Goal: Task Accomplishment & Management: Use online tool/utility

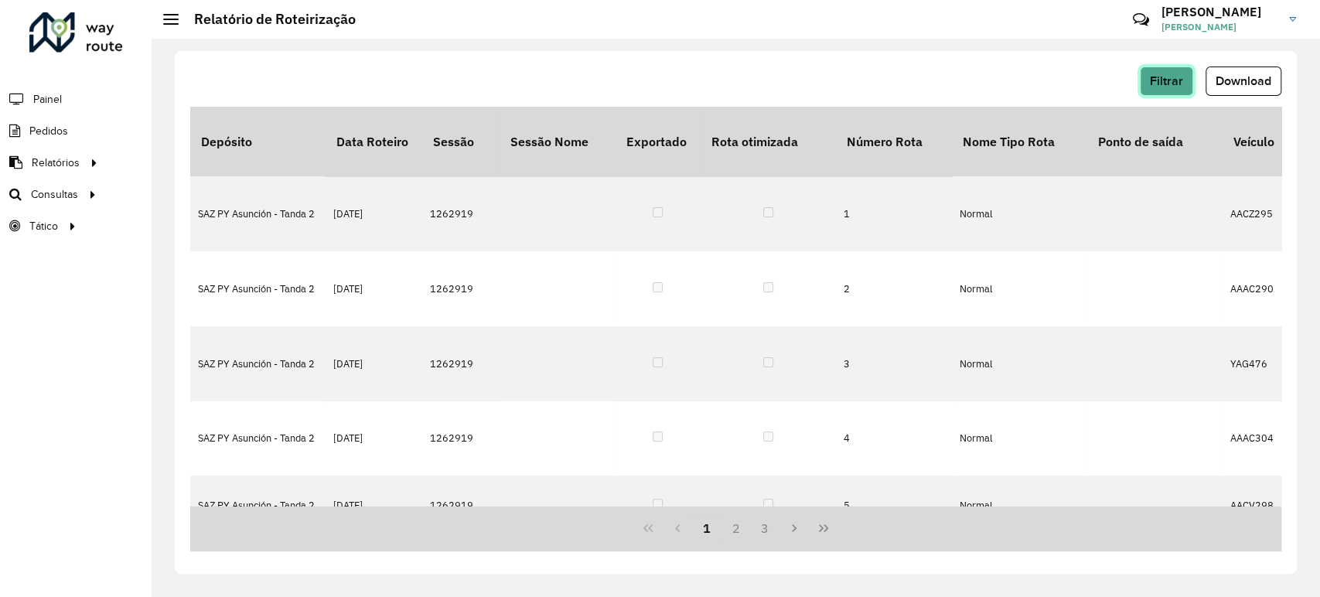
click at [1168, 71] on button "Filtrar" at bounding box center [1166, 81] width 53 height 29
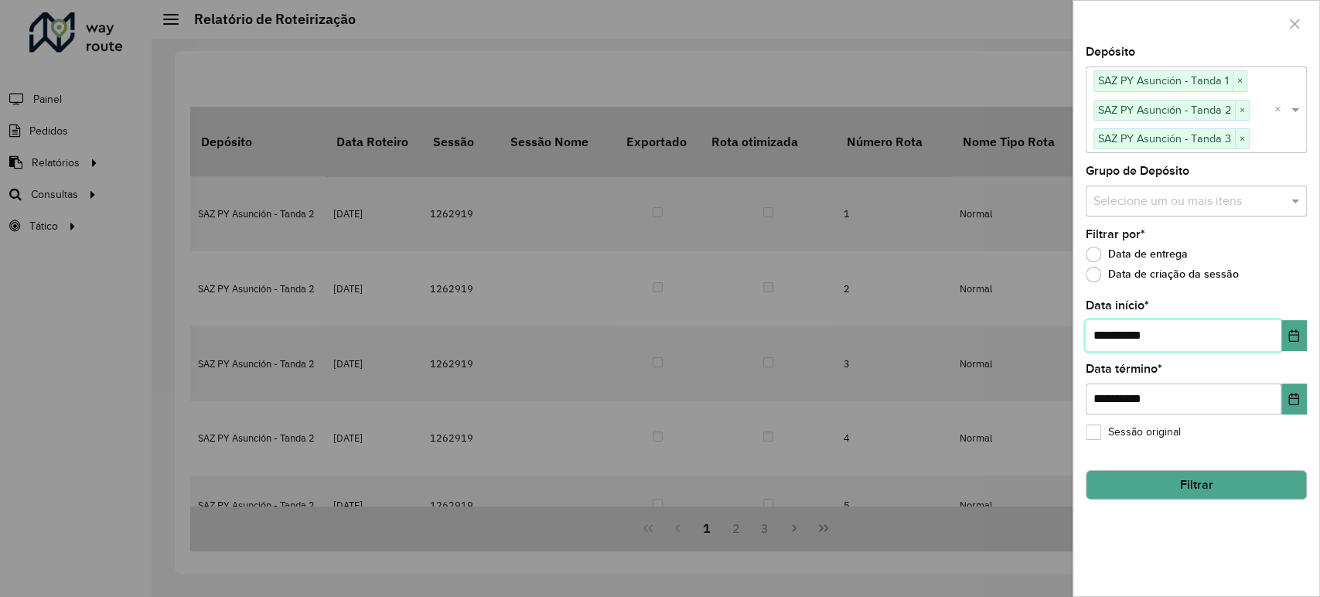
click at [1109, 336] on input "**********" at bounding box center [1184, 335] width 196 height 31
type input "**********"
click at [1174, 483] on button "Filtrar" at bounding box center [1196, 484] width 221 height 29
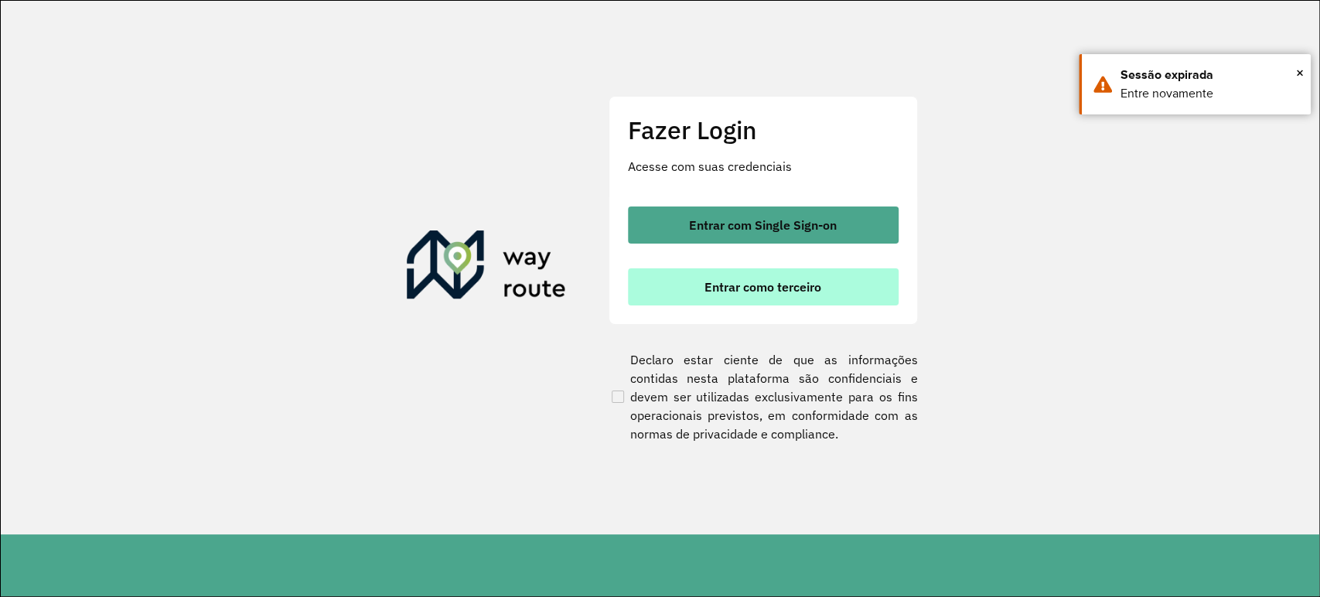
click at [760, 277] on button "Entrar como terceiro" at bounding box center [763, 286] width 271 height 37
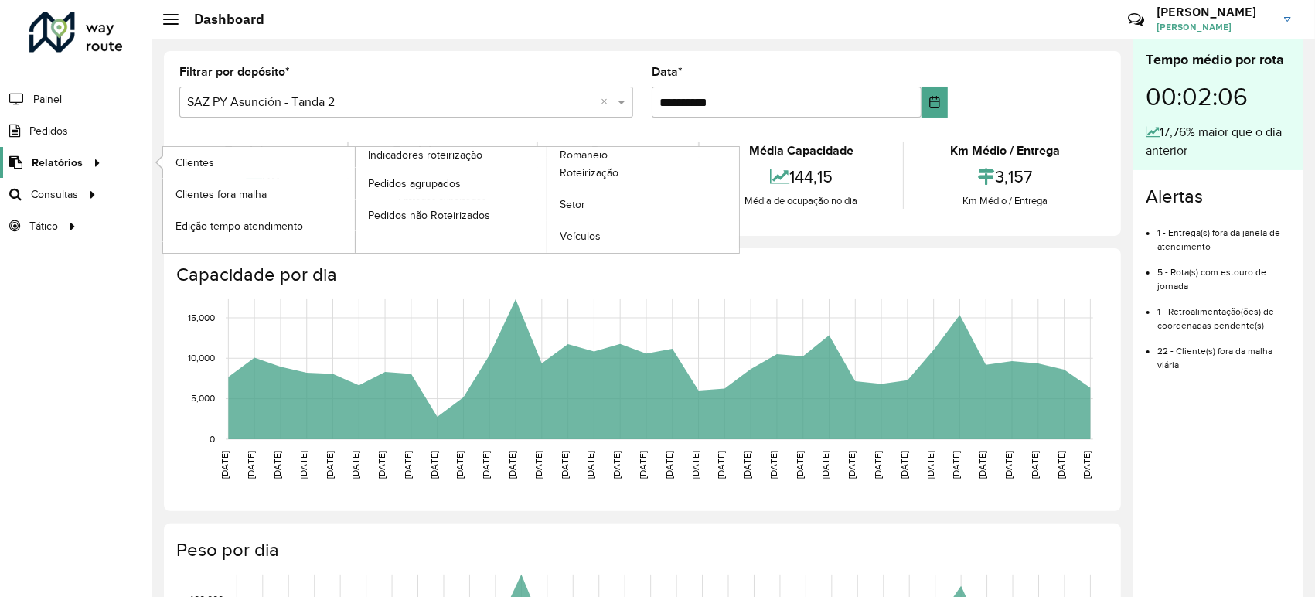
click at [88, 164] on icon at bounding box center [94, 161] width 13 height 23
click at [78, 164] on span "Relatórios" at bounding box center [57, 163] width 51 height 16
click at [584, 172] on span "Roteirização" at bounding box center [591, 173] width 63 height 16
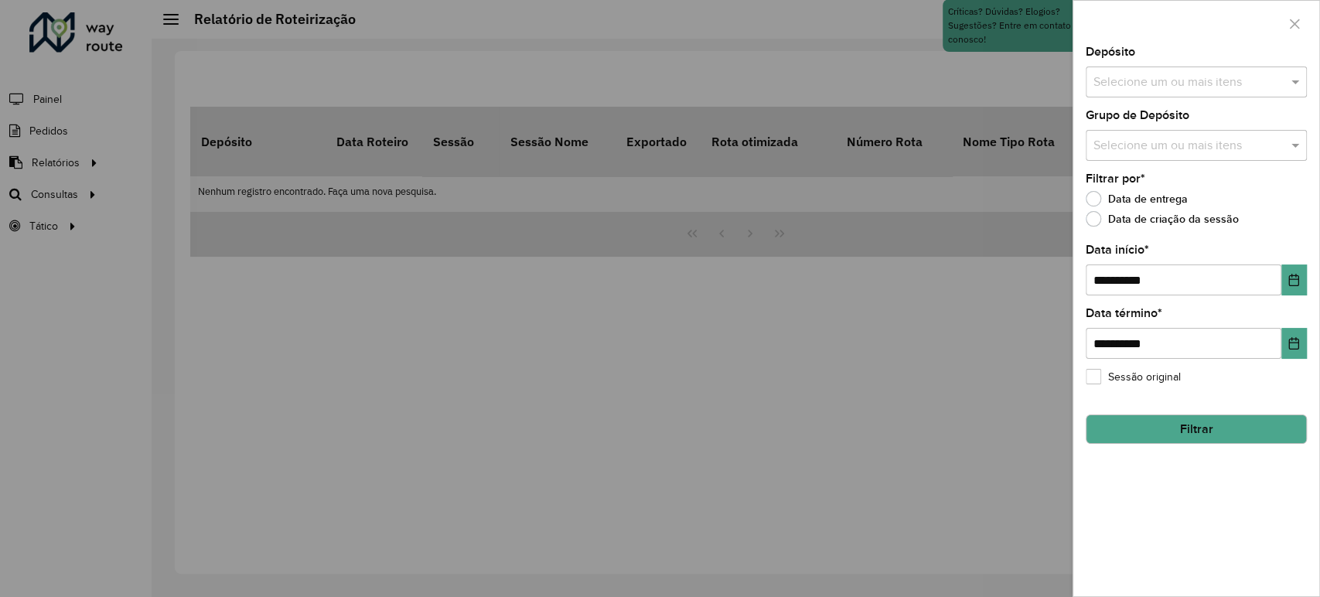
click at [1167, 84] on input "text" at bounding box center [1189, 82] width 198 height 19
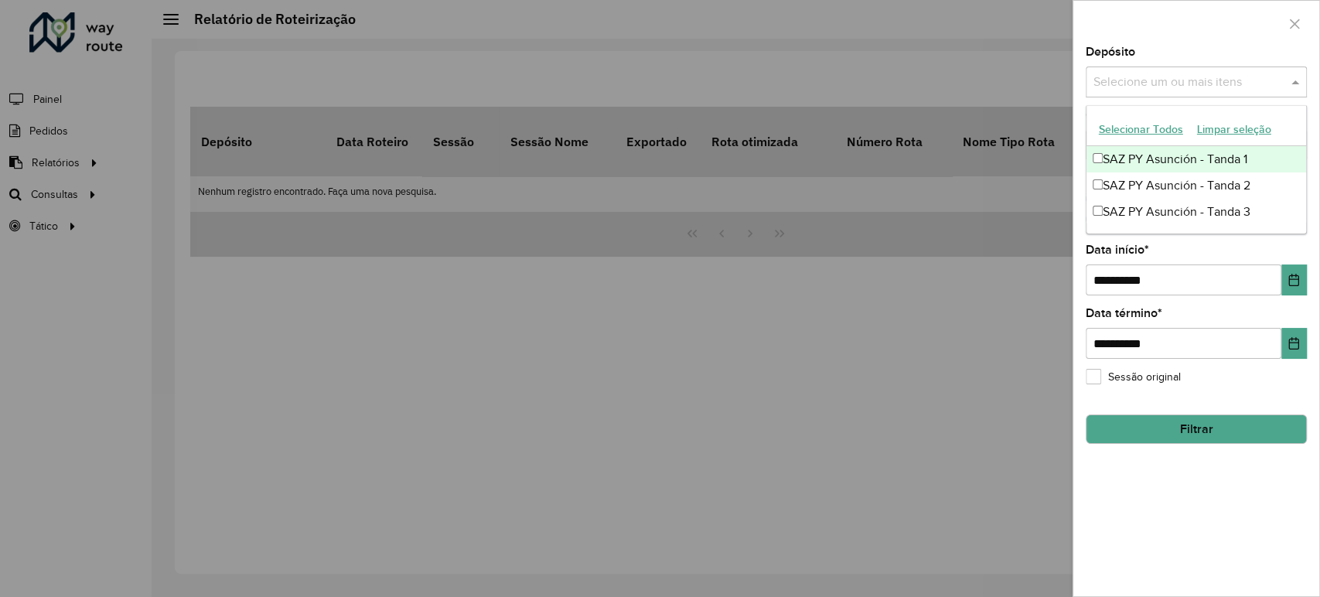
click at [1116, 162] on div "SAZ PY Asunción - Tanda 1" at bounding box center [1196, 159] width 220 height 26
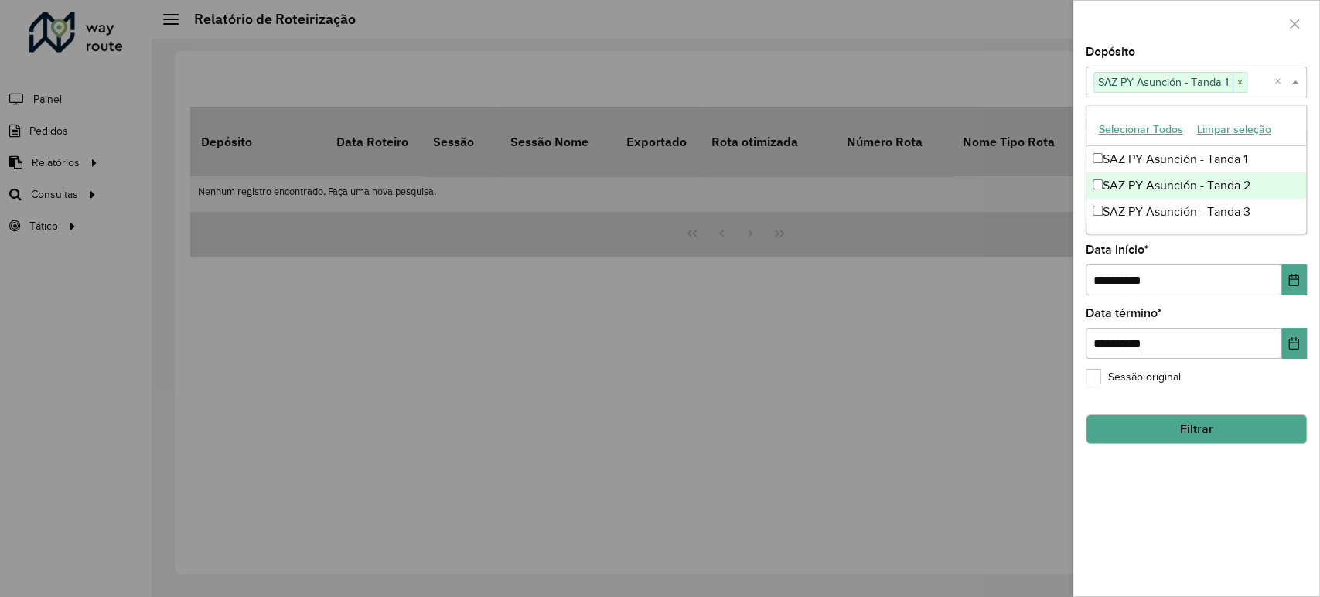
click at [1120, 187] on div "SAZ PY Asunción - Tanda 2" at bounding box center [1196, 185] width 220 height 26
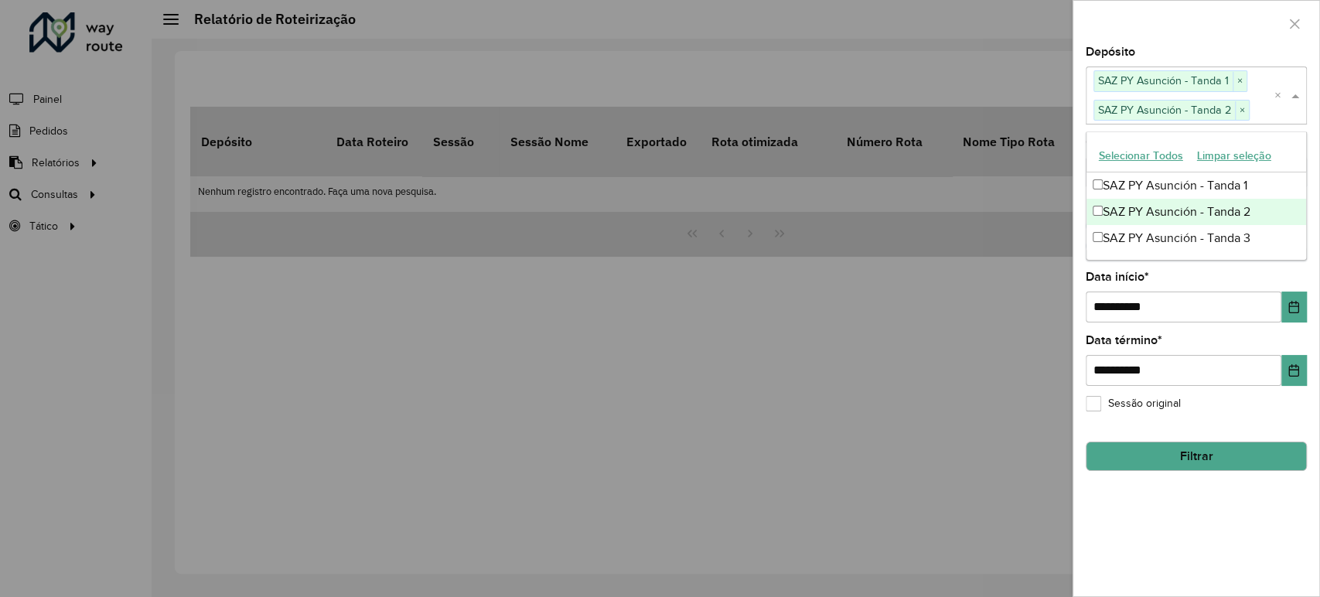
click at [1132, 220] on div "SAZ PY Asunción - Tanda 2" at bounding box center [1196, 212] width 220 height 26
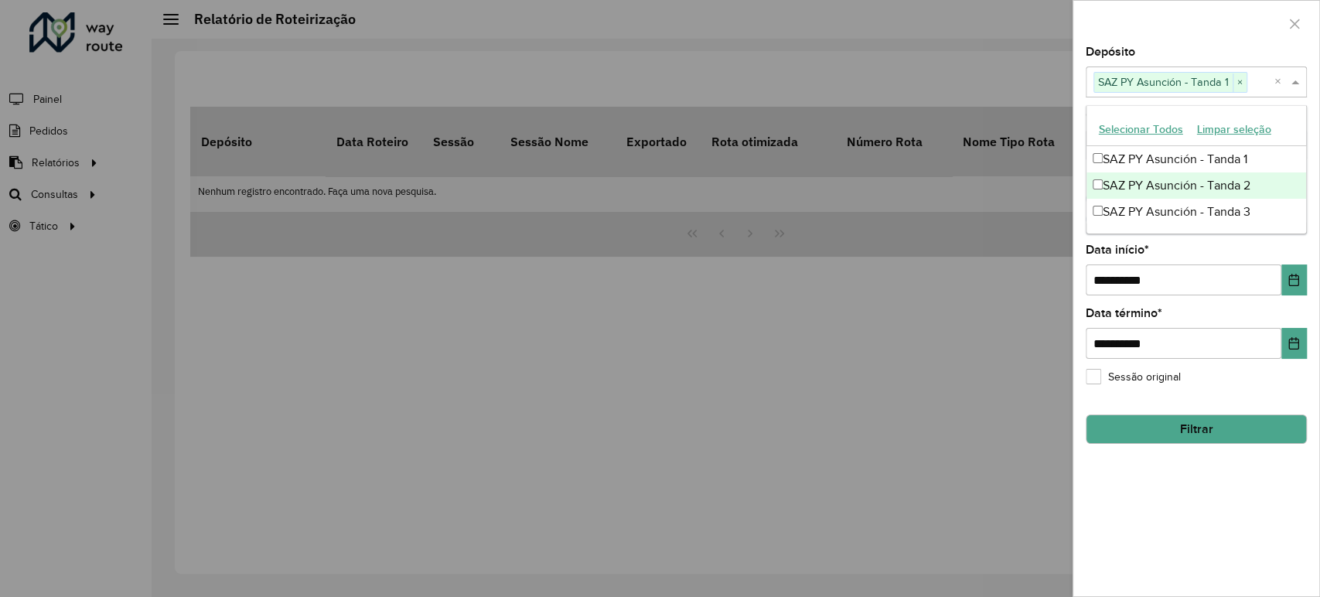
click at [1117, 178] on div "SAZ PY Asunción - Tanda 2" at bounding box center [1196, 185] width 220 height 26
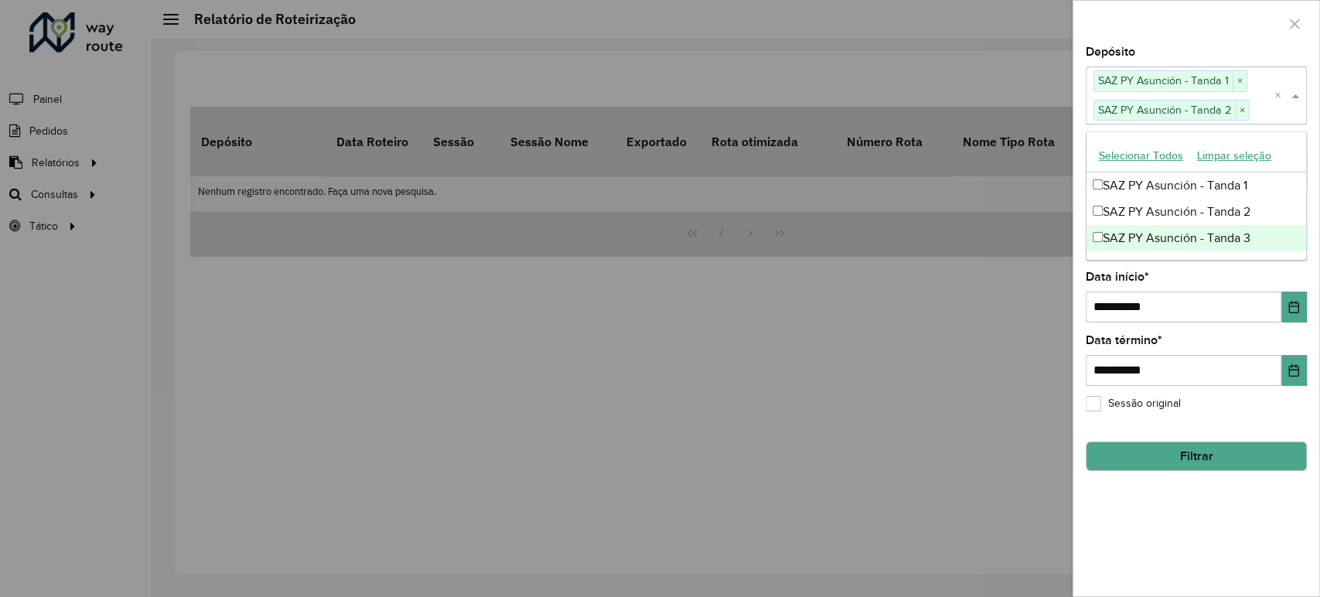
click at [1108, 246] on div "SAZ PY Asunción - Tanda 3" at bounding box center [1196, 238] width 220 height 26
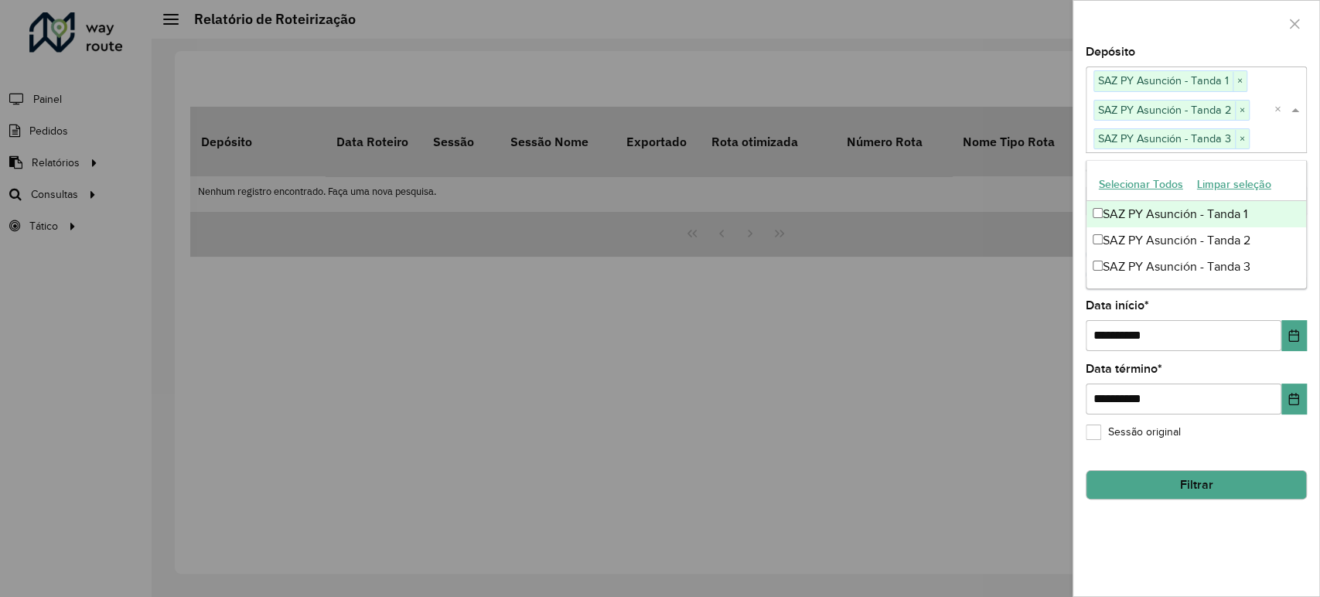
drag, startPoint x: 1194, startPoint y: 36, endPoint x: 1189, endPoint y: 57, distance: 22.1
click at [1194, 36] on div at bounding box center [1196, 24] width 246 height 46
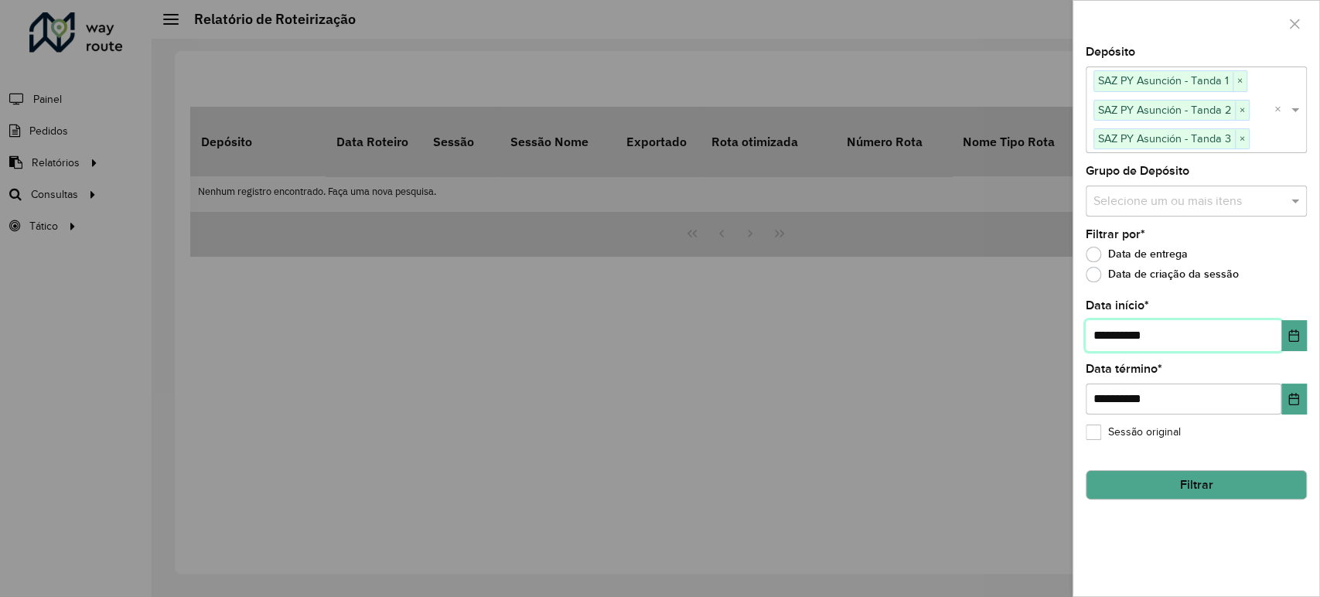
click at [1104, 339] on input "**********" at bounding box center [1184, 335] width 196 height 31
type input "**********"
click at [1167, 483] on button "Filtrar" at bounding box center [1196, 484] width 221 height 29
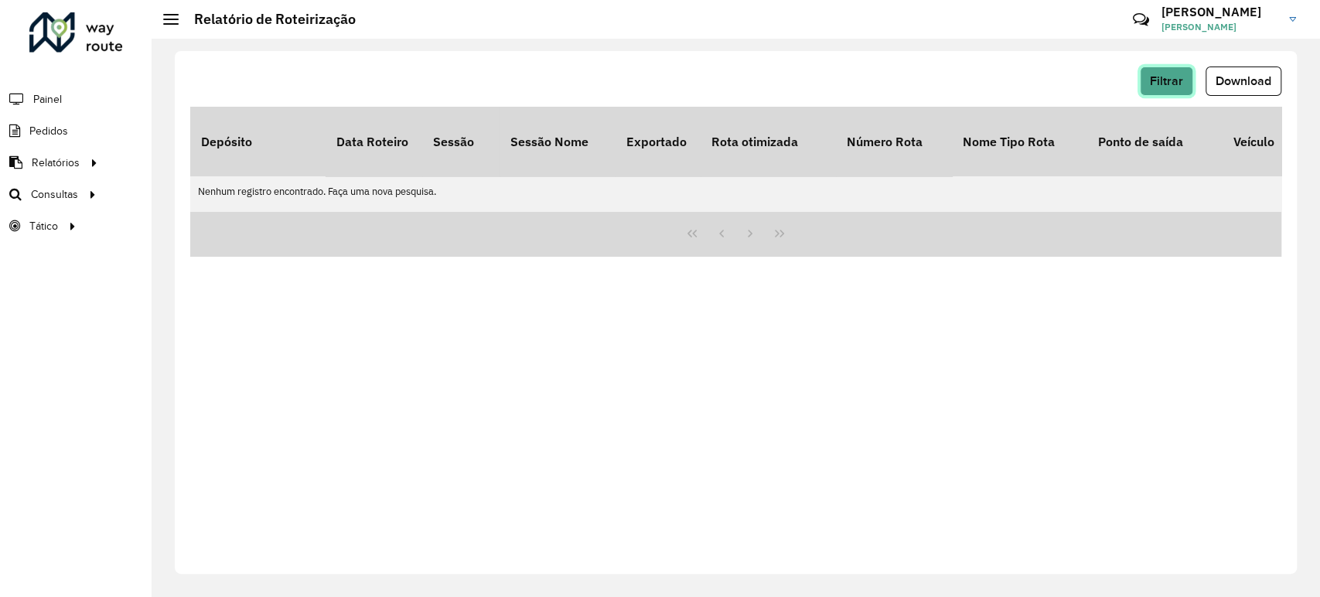
click at [1182, 84] on span "Filtrar" at bounding box center [1166, 80] width 33 height 13
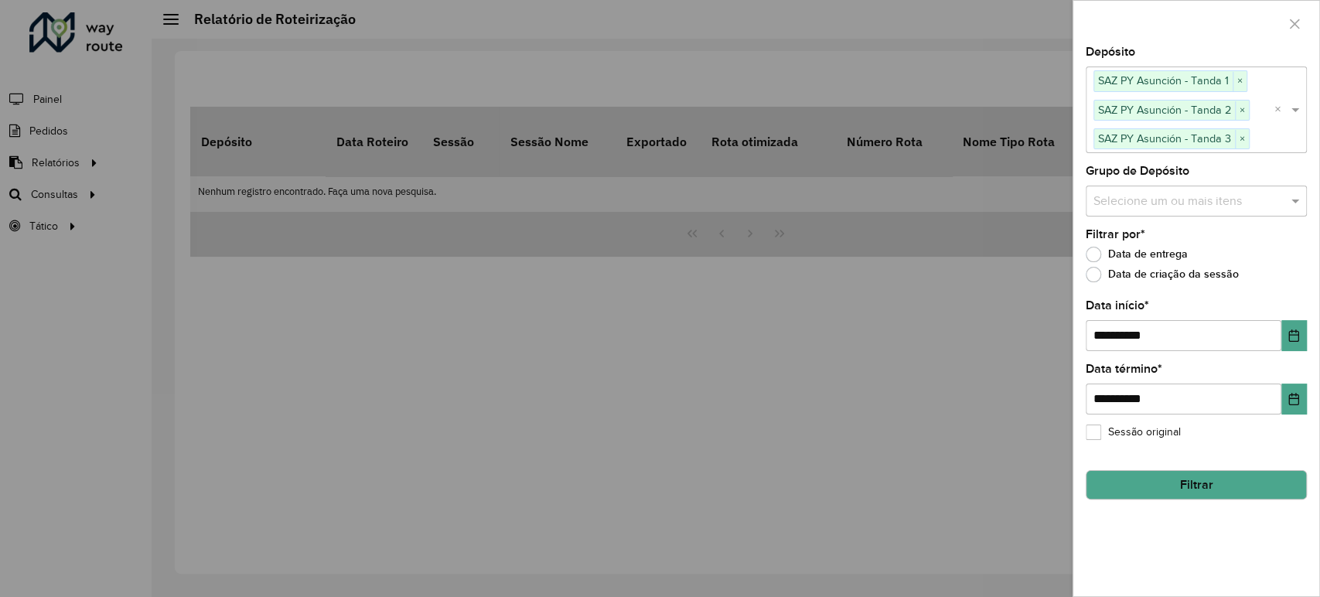
click at [1167, 476] on button "Filtrar" at bounding box center [1196, 484] width 221 height 29
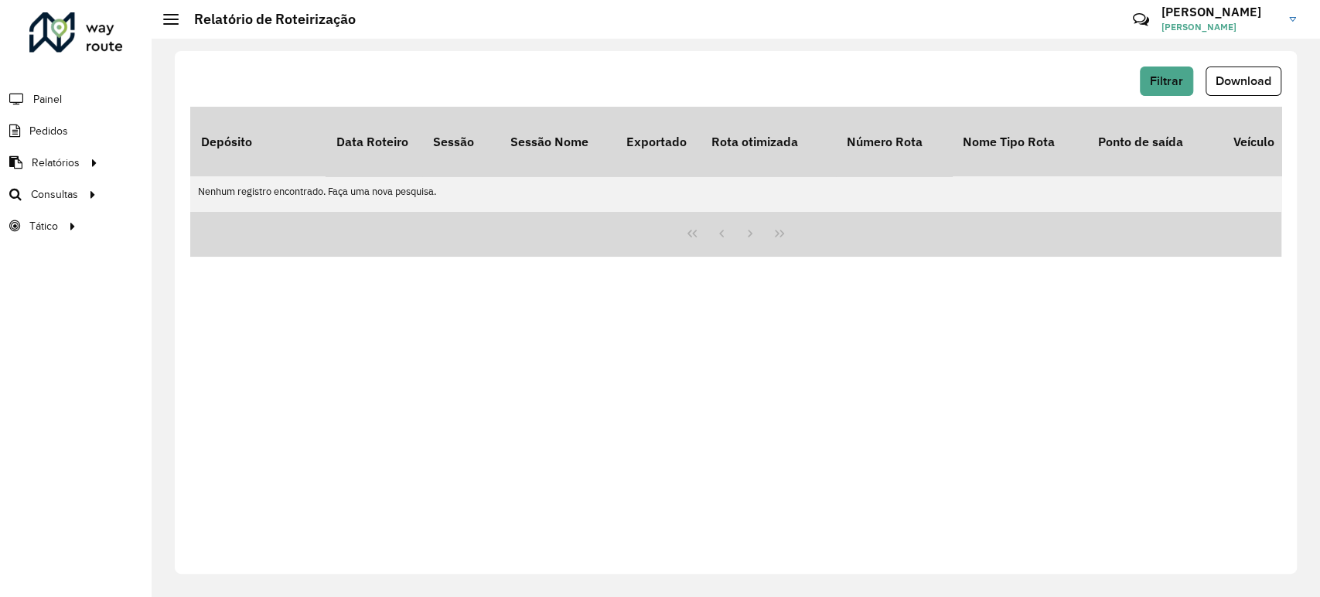
click at [992, 73] on div "Filtrar Download" at bounding box center [735, 81] width 1091 height 29
click at [1154, 77] on span "Filtrar" at bounding box center [1166, 80] width 33 height 13
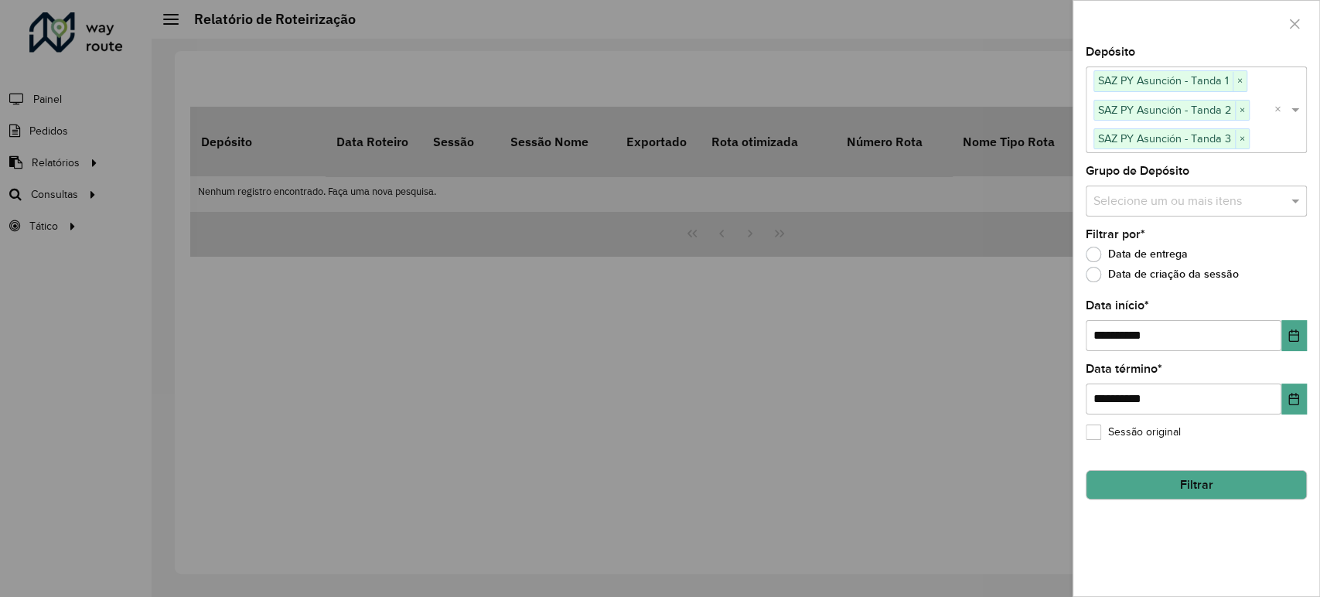
click at [1191, 486] on button "Filtrar" at bounding box center [1196, 484] width 221 height 29
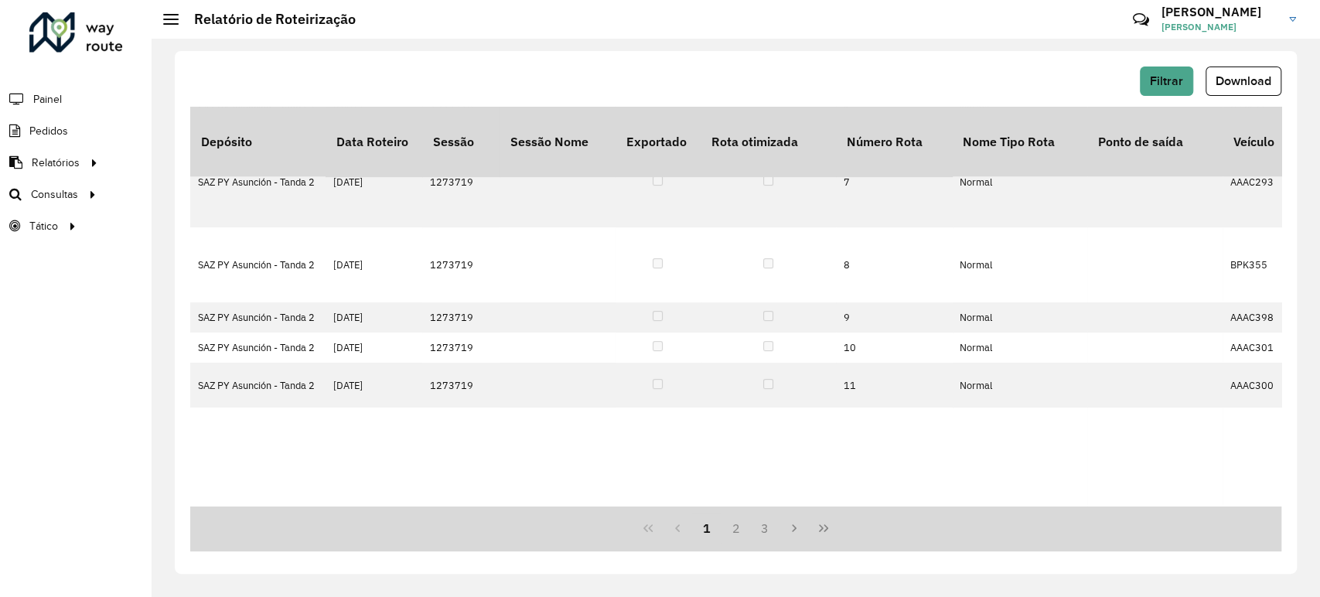
scroll to position [429, 0]
click at [756, 534] on button "3" at bounding box center [764, 527] width 29 height 29
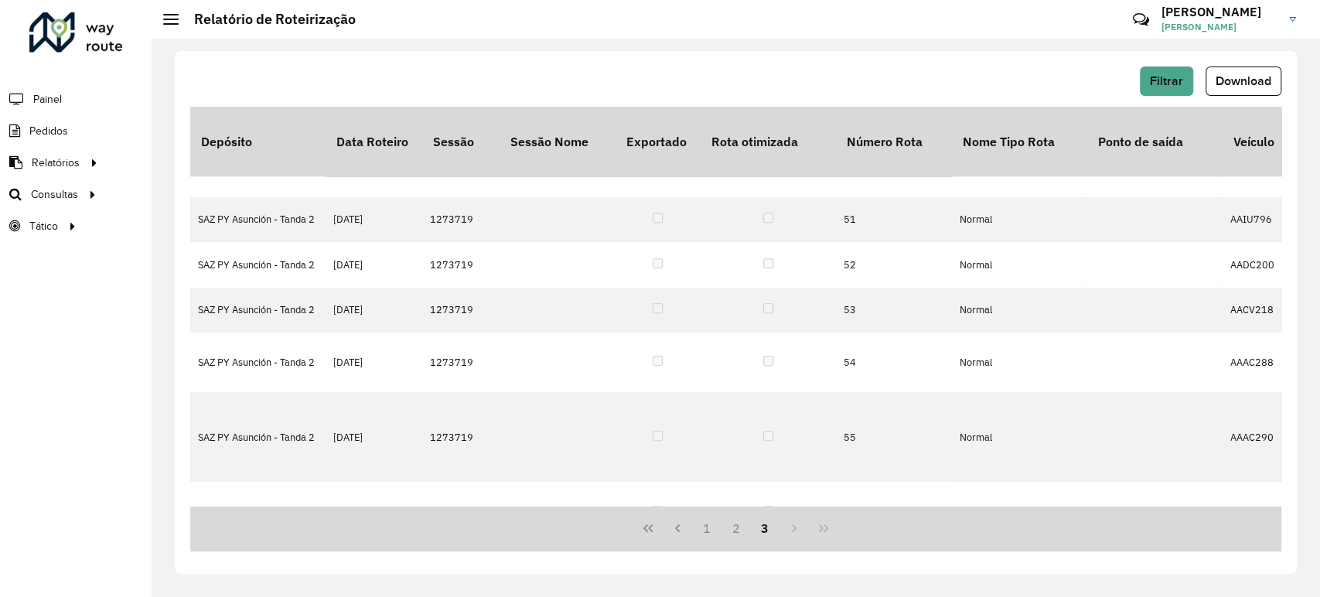
scroll to position [782, 0]
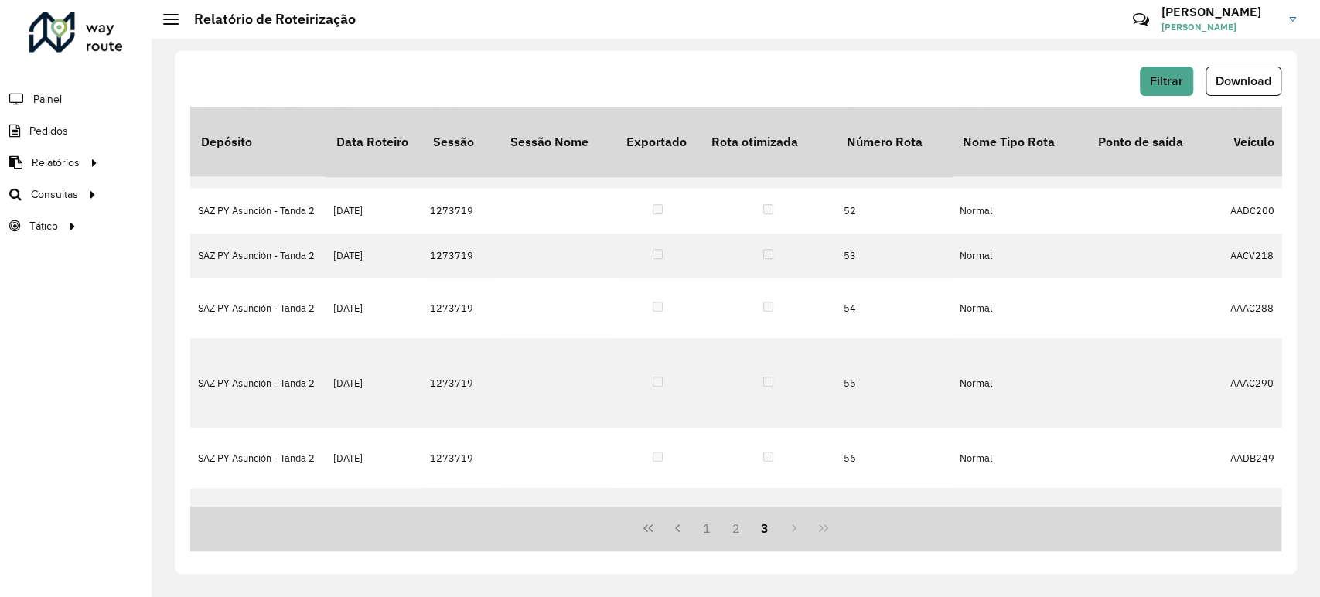
click at [781, 530] on div "1 2 3" at bounding box center [735, 529] width 1091 height 46
click at [795, 532] on div "1 2 3" at bounding box center [735, 529] width 1091 height 46
click at [1178, 77] on span "Filtrar" at bounding box center [1166, 80] width 33 height 13
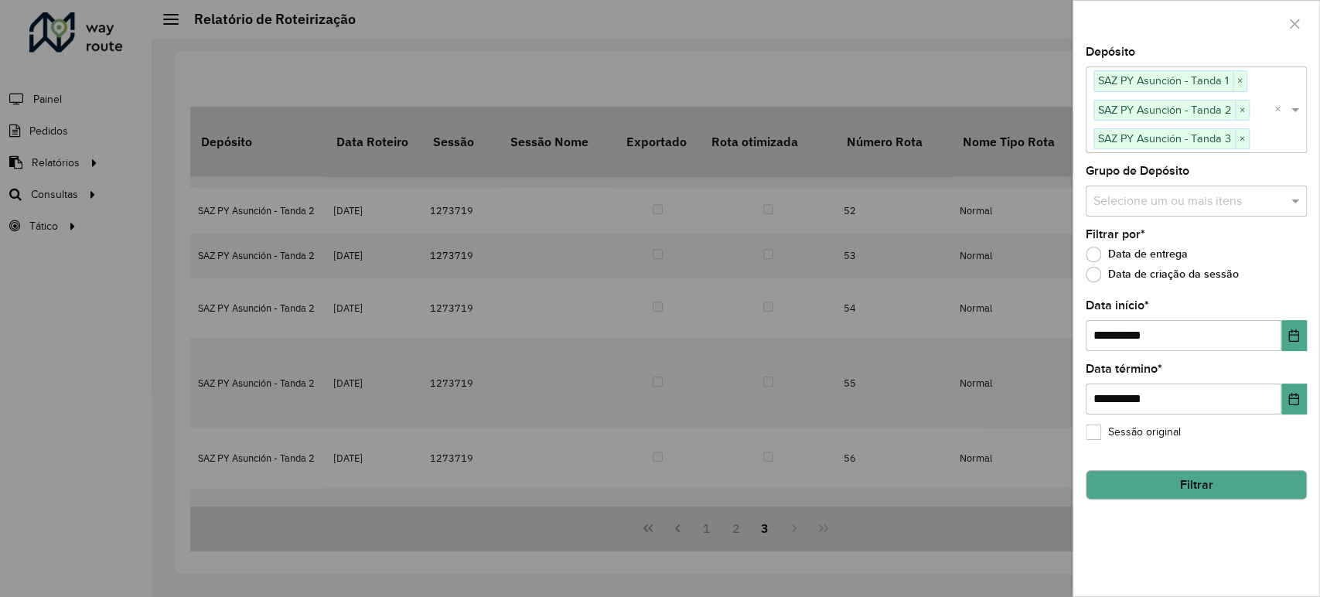
click at [1194, 475] on button "Filtrar" at bounding box center [1196, 484] width 221 height 29
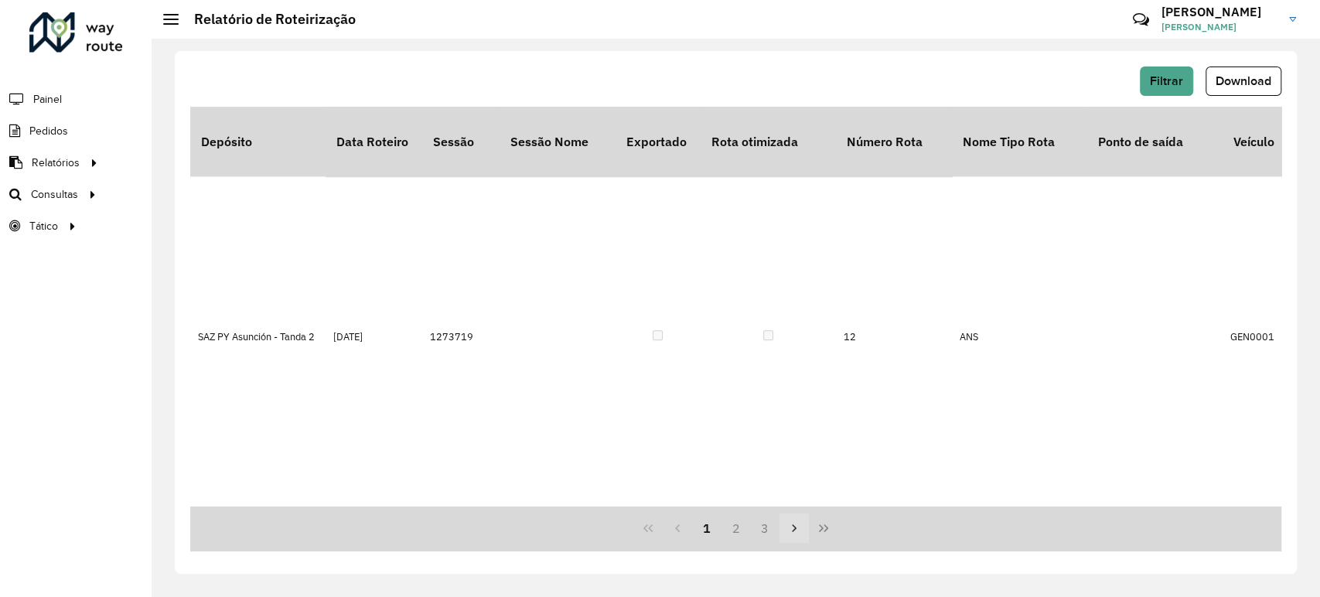
click at [790, 537] on button "Next Page" at bounding box center [793, 527] width 29 height 29
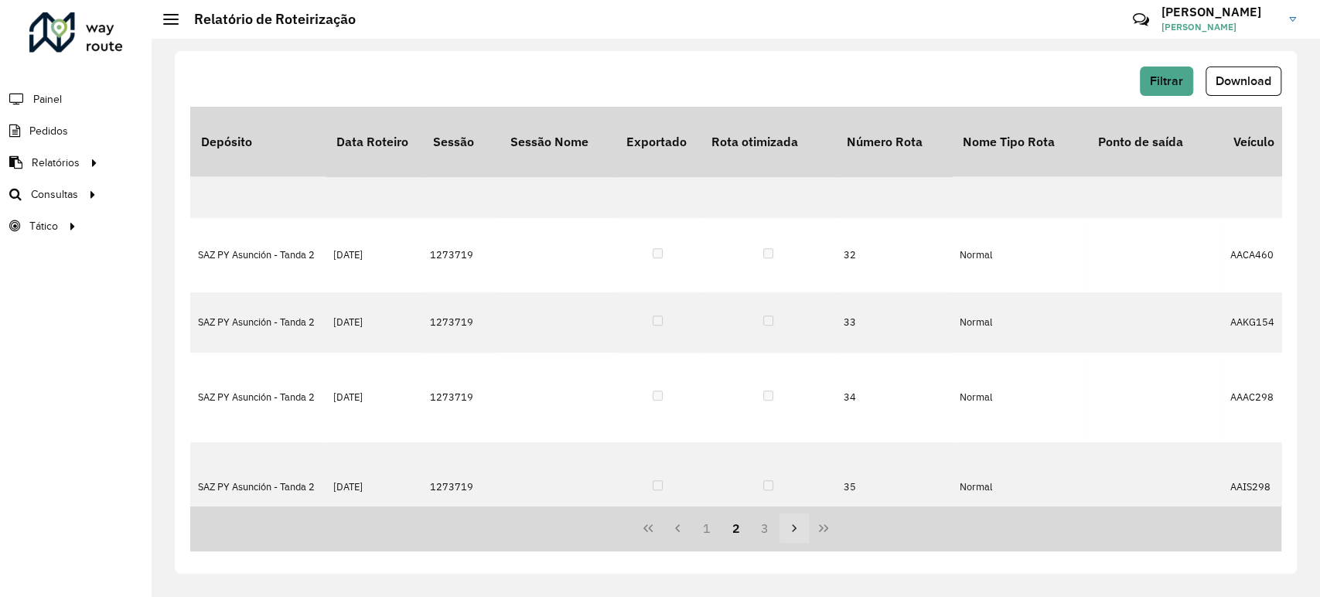
scroll to position [0, 0]
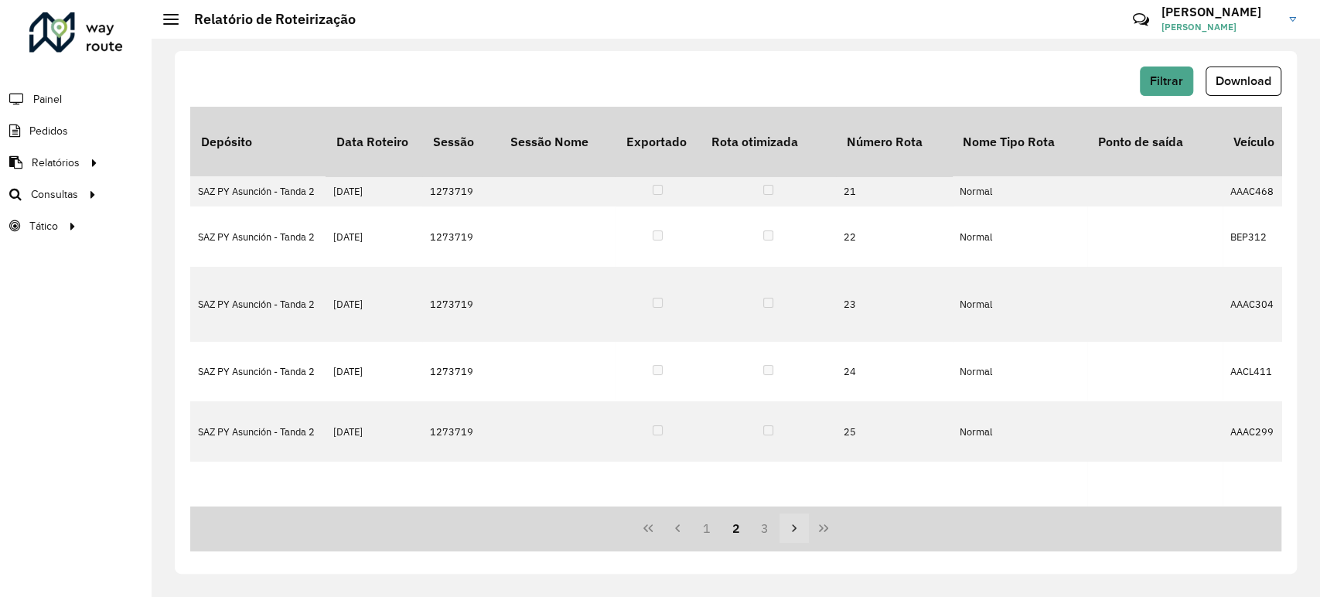
click at [790, 534] on icon "Next Page" at bounding box center [794, 528] width 12 height 12
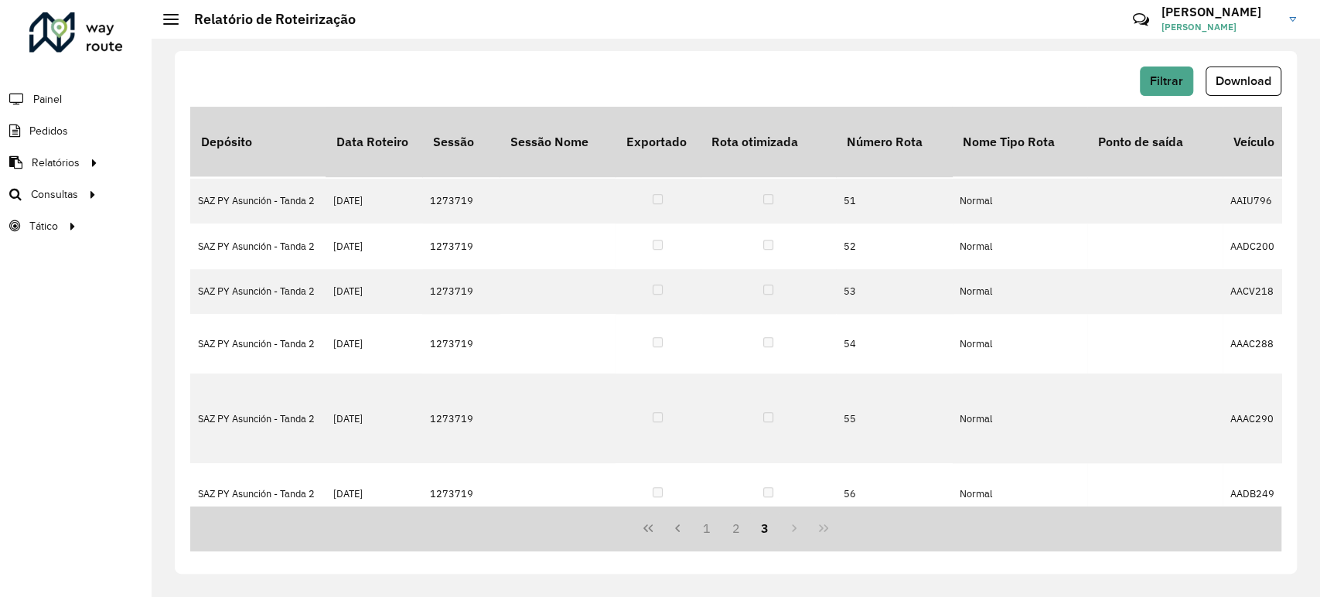
scroll to position [782, 0]
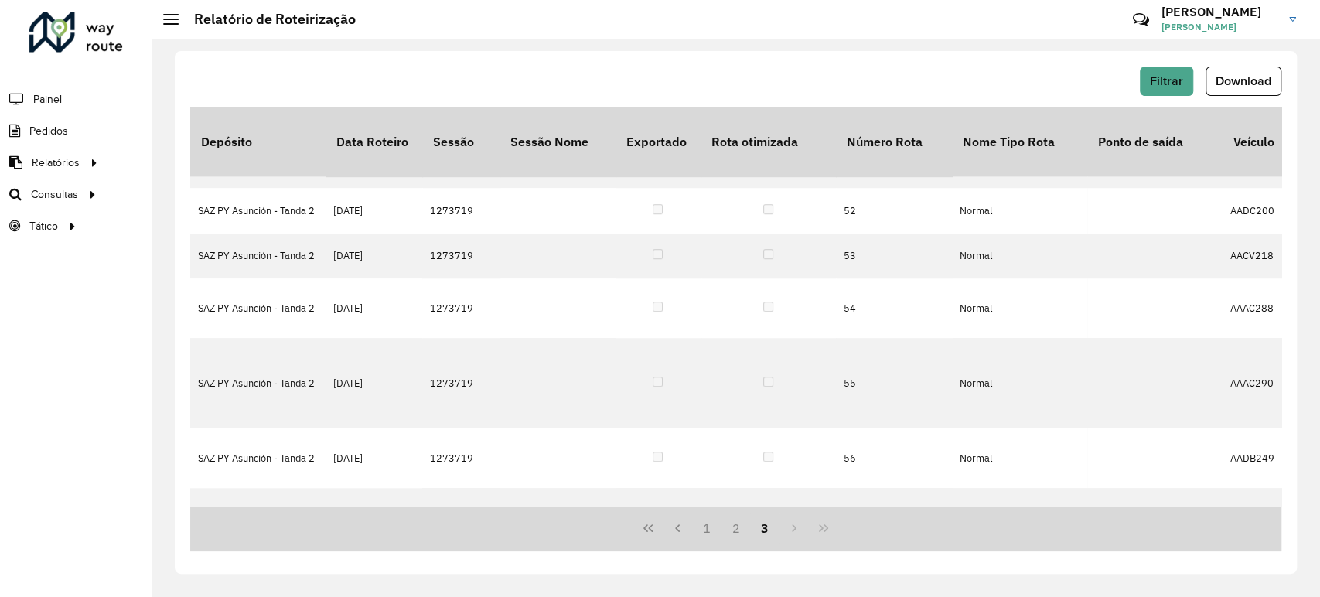
click at [786, 530] on div "1 2 3" at bounding box center [735, 529] width 1091 height 46
click at [788, 530] on div "1 2 3" at bounding box center [735, 529] width 1091 height 46
click at [796, 530] on div "1 2 3" at bounding box center [735, 529] width 1091 height 46
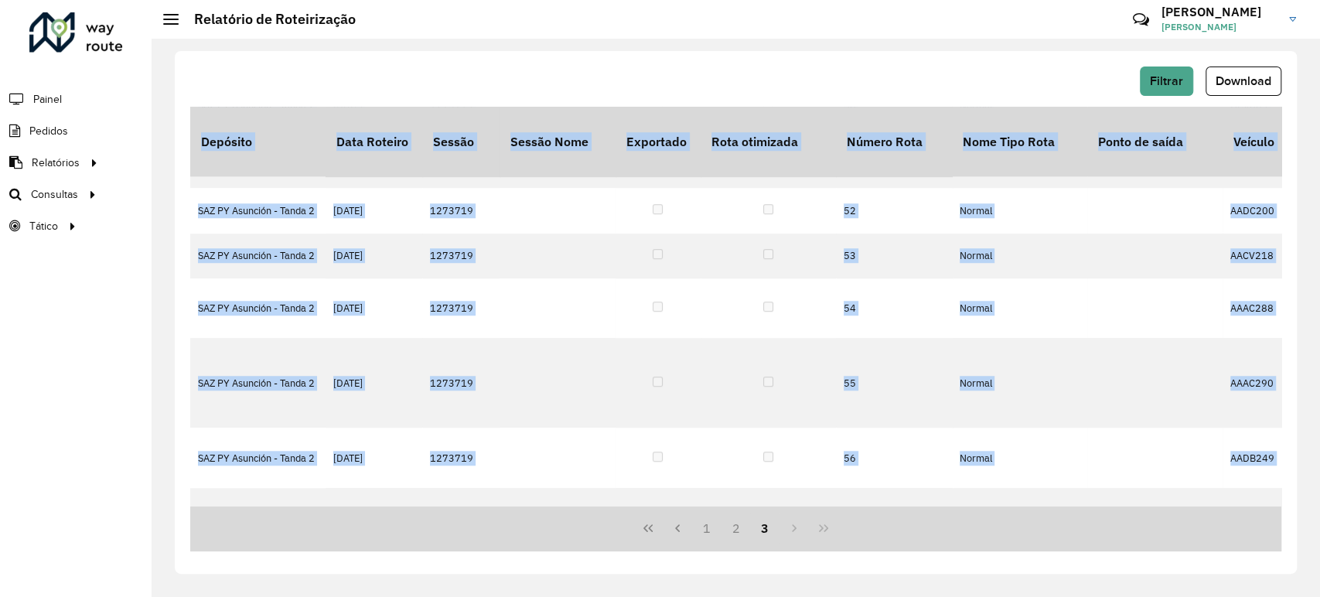
click at [796, 530] on div "1 2 3" at bounding box center [735, 529] width 1091 height 46
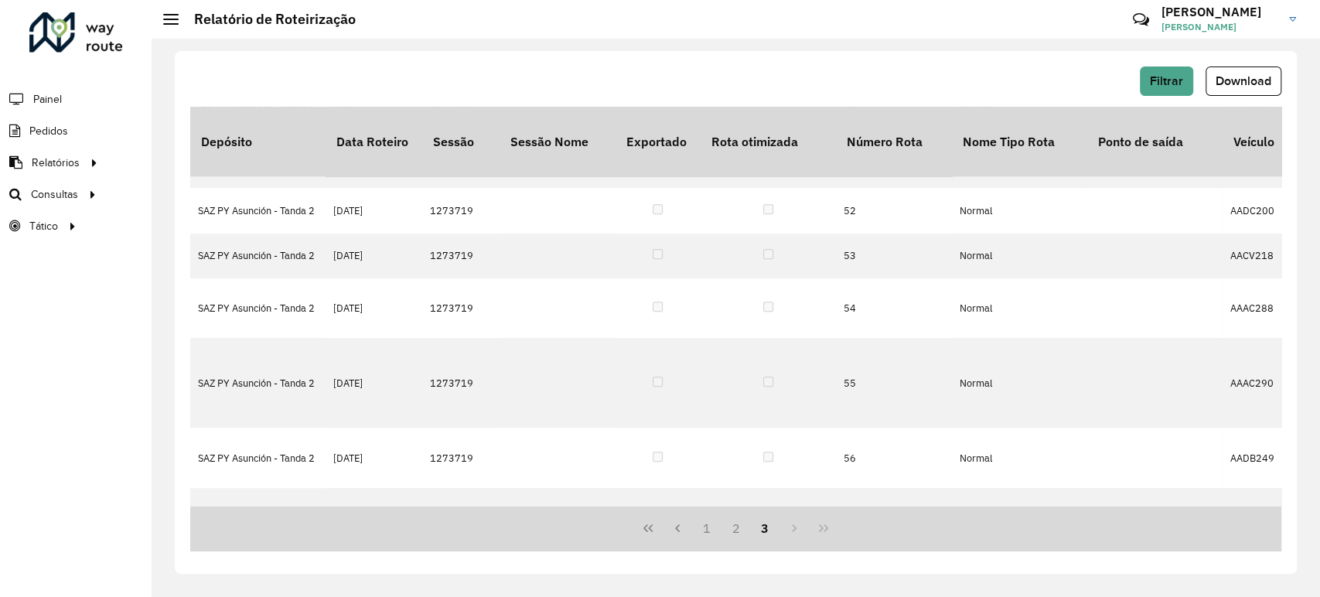
click at [797, 530] on div "1 2 3" at bounding box center [735, 529] width 1091 height 46
drag, startPoint x: 828, startPoint y: 533, endPoint x: 917, endPoint y: 540, distance: 89.2
click at [834, 533] on div "1 2 3" at bounding box center [735, 529] width 1091 height 46
click at [920, 540] on div "1 2 3" at bounding box center [735, 529] width 1091 height 46
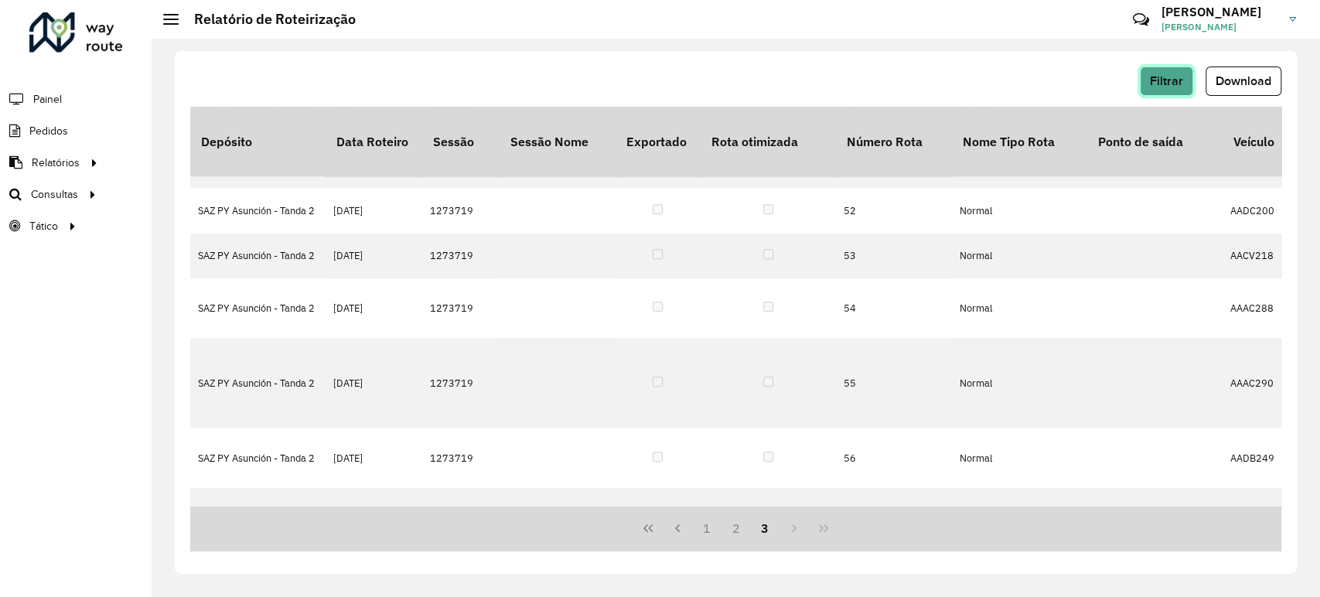
click at [1169, 79] on span "Filtrar" at bounding box center [1166, 80] width 33 height 13
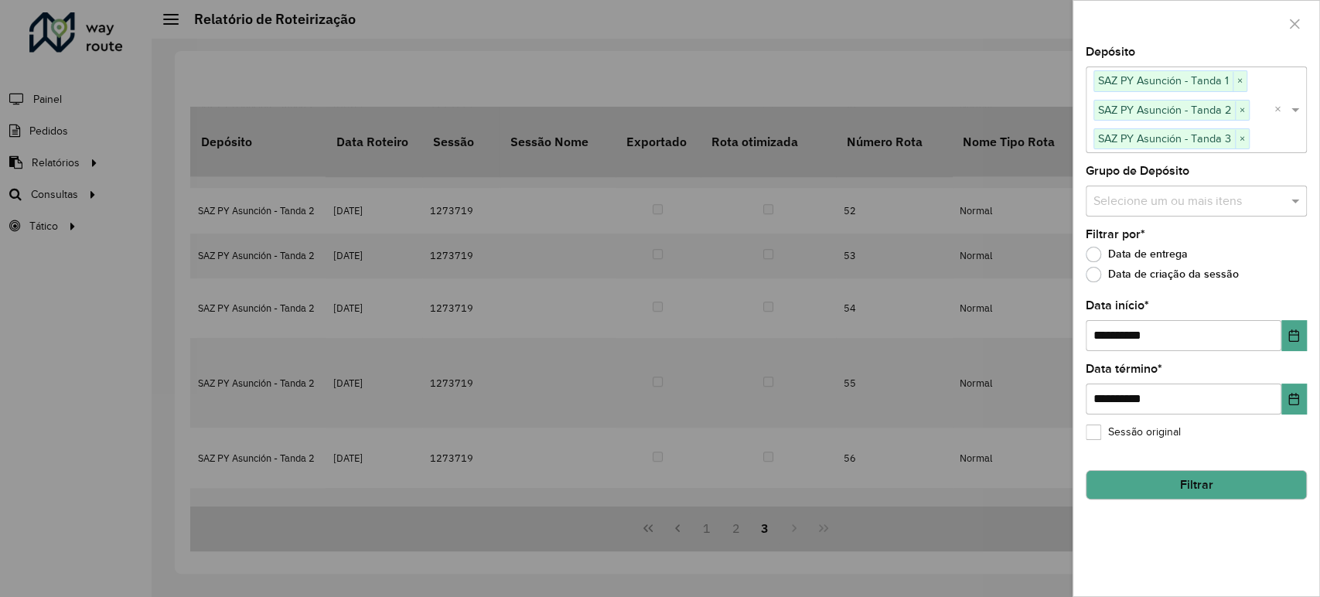
click at [1176, 479] on button "Filtrar" at bounding box center [1196, 484] width 221 height 29
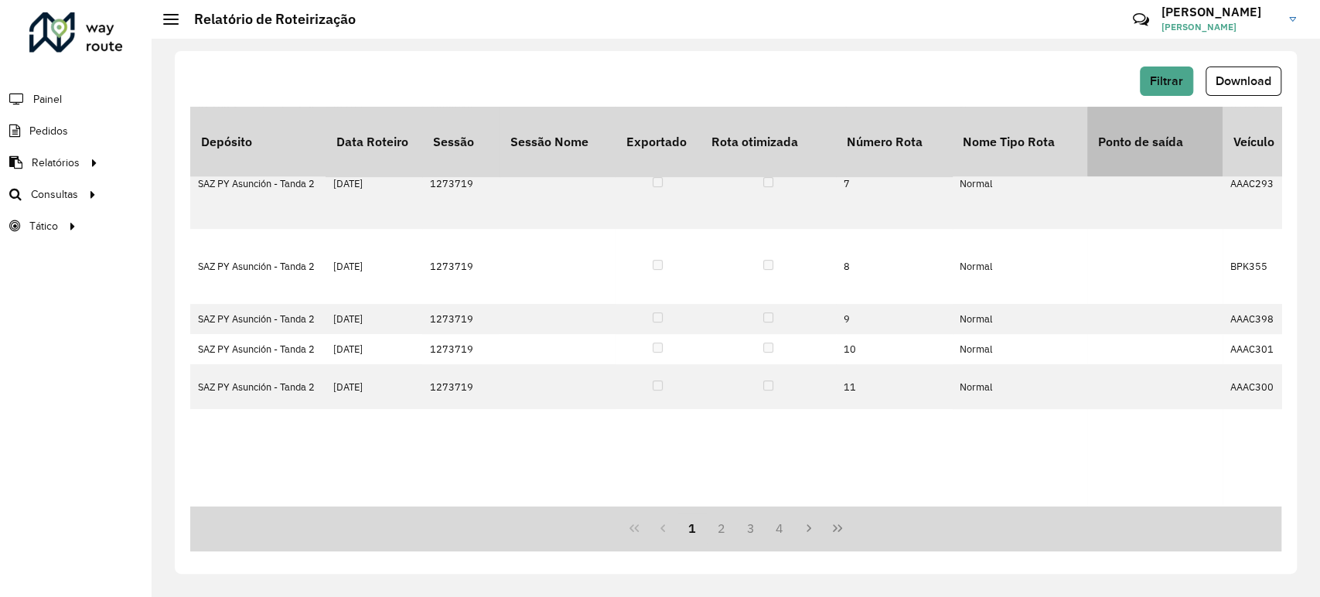
scroll to position [353, 0]
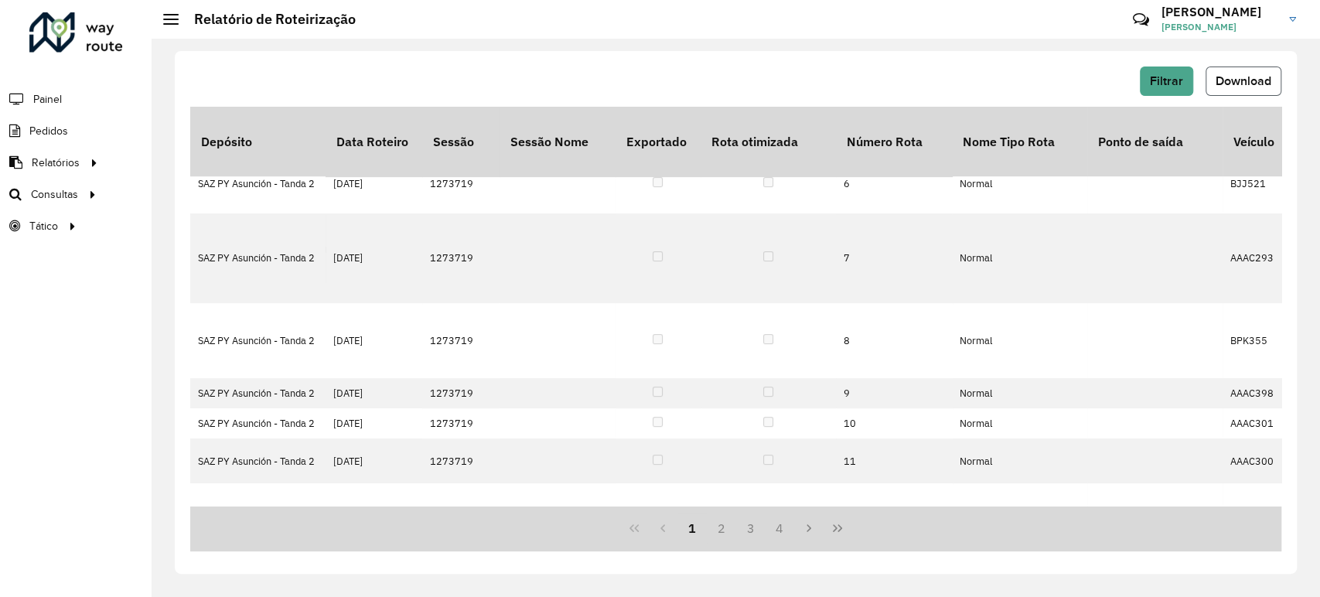
click at [1225, 85] on span "Download" at bounding box center [1244, 80] width 56 height 13
